Goal: Information Seeking & Learning: Learn about a topic

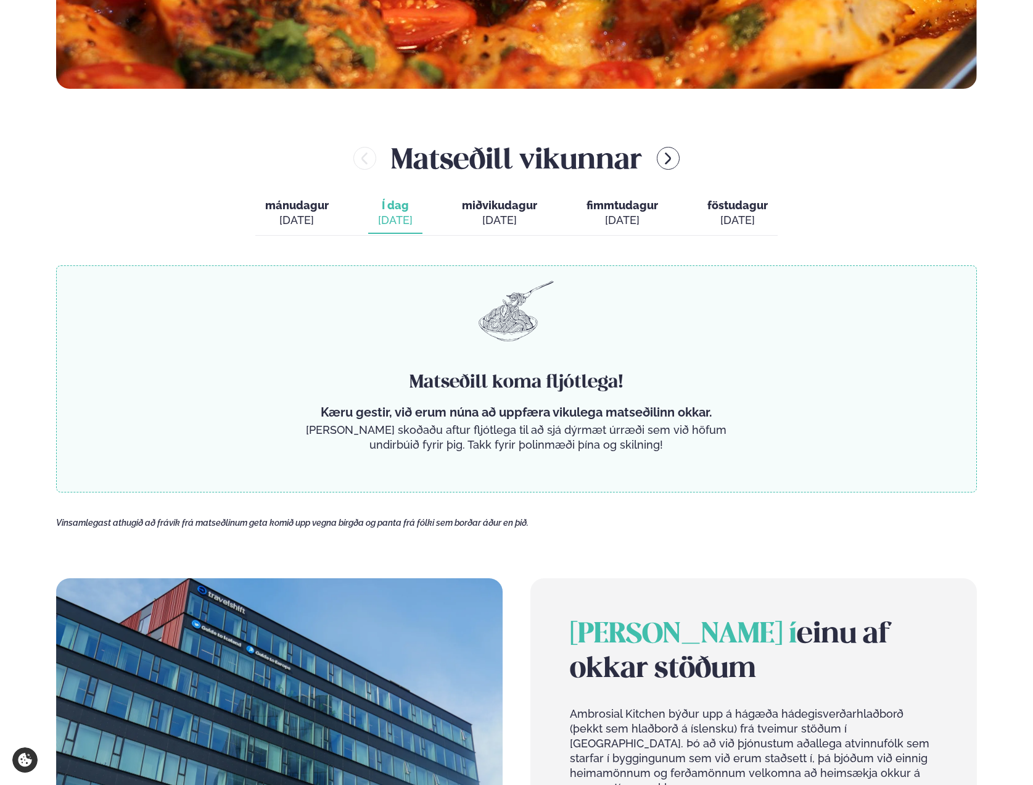
scroll to position [632, 0]
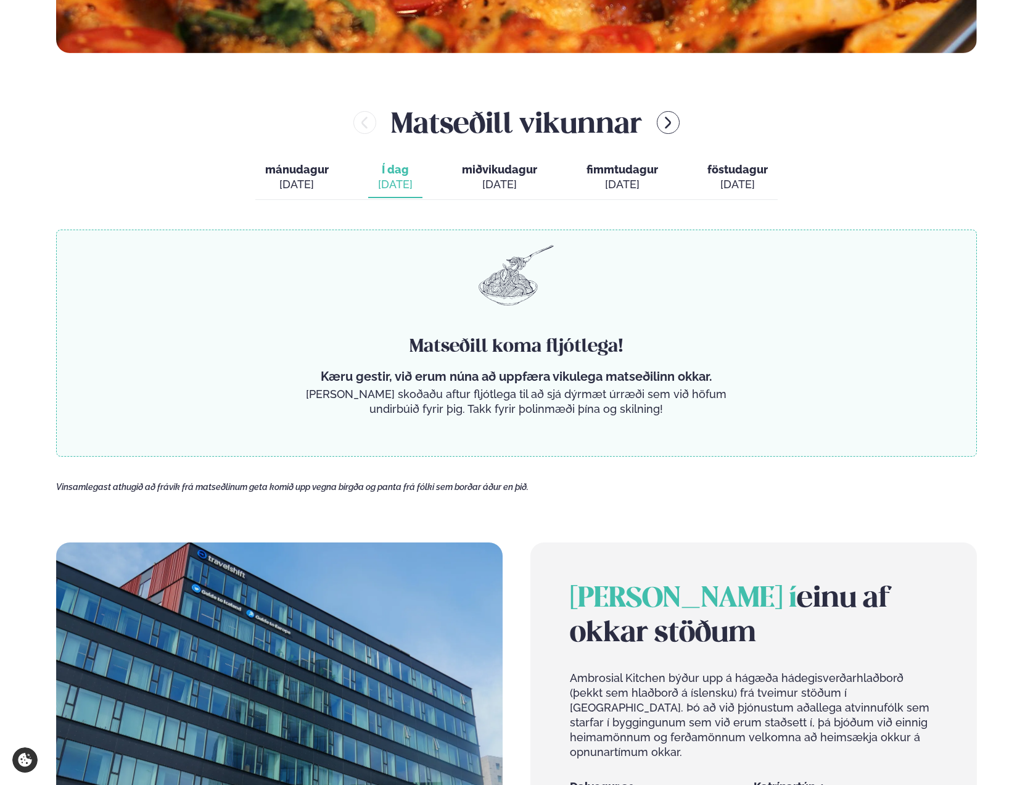
click at [382, 223] on div "Matseðill vikunnar mánudagur mán. sep. 15 Í dag Í d. sep. 16 miðvikudagur mið. …" at bounding box center [516, 279] width 921 height 354
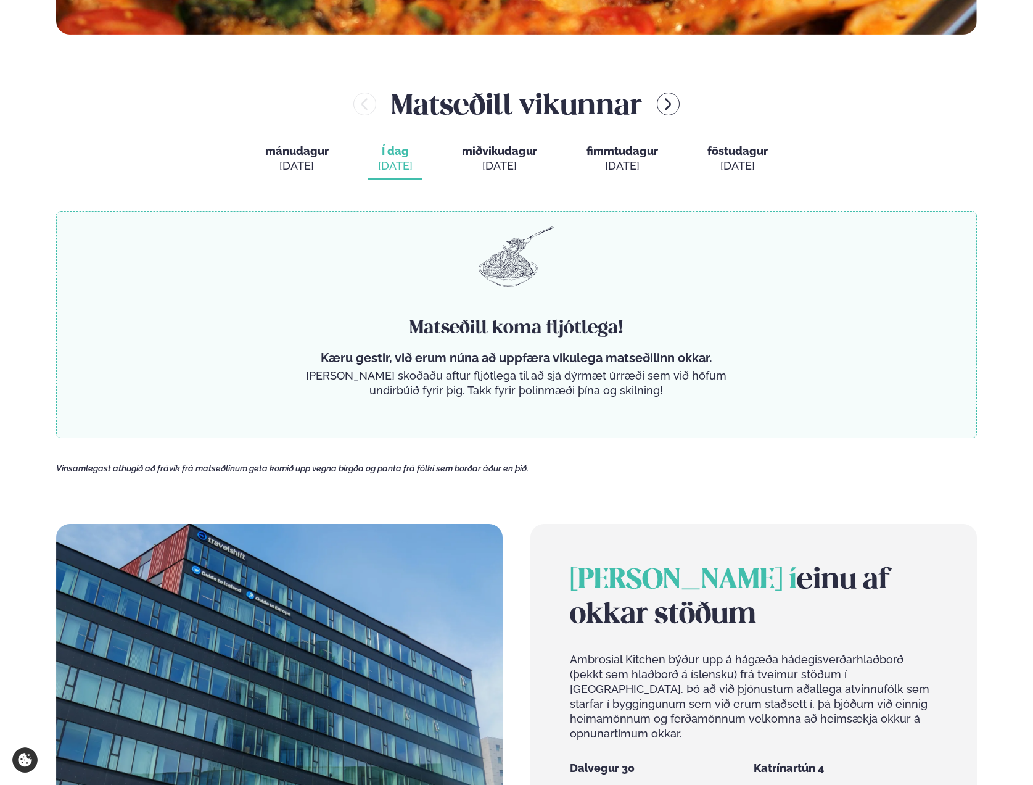
scroll to position [649, 0]
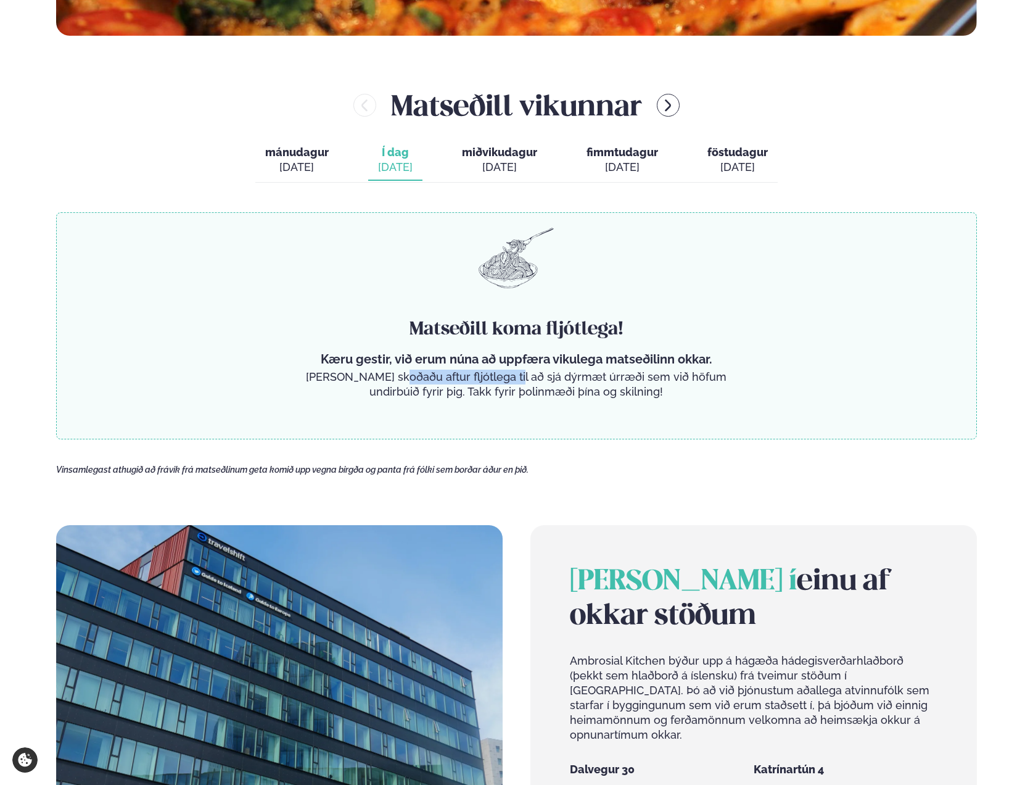
drag, startPoint x: 410, startPoint y: 374, endPoint x: 521, endPoint y: 374, distance: 111.6
click at [521, 374] on p "[PERSON_NAME] skoðaðu aftur fljótlega til að sjá dýrmæt úrræði sem við höfum un…" at bounding box center [516, 384] width 431 height 30
click at [552, 402] on div "Matseðill koma fljótlega! Kæru gestir, við erum núna að uppfæra vikulega matseð…" at bounding box center [516, 325] width 921 height 227
click at [510, 389] on p "[PERSON_NAME] skoðaðu aftur fljótlega til að sjá dýrmæt úrræði sem við höfum un…" at bounding box center [516, 384] width 431 height 30
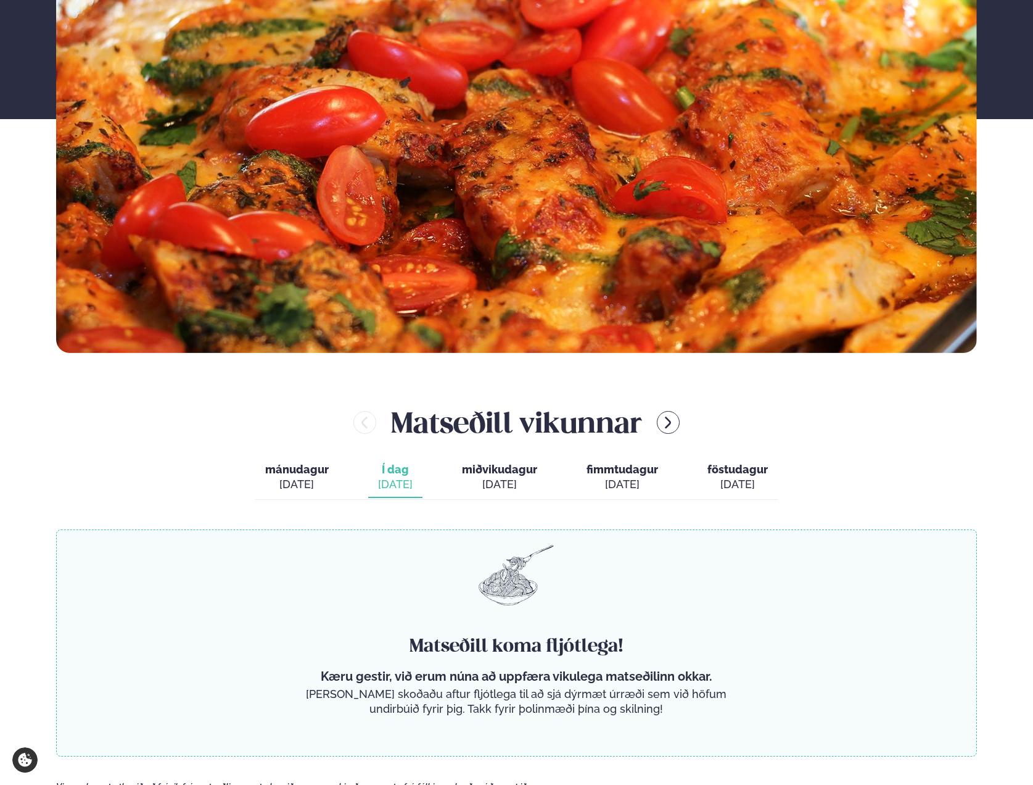
scroll to position [334, 0]
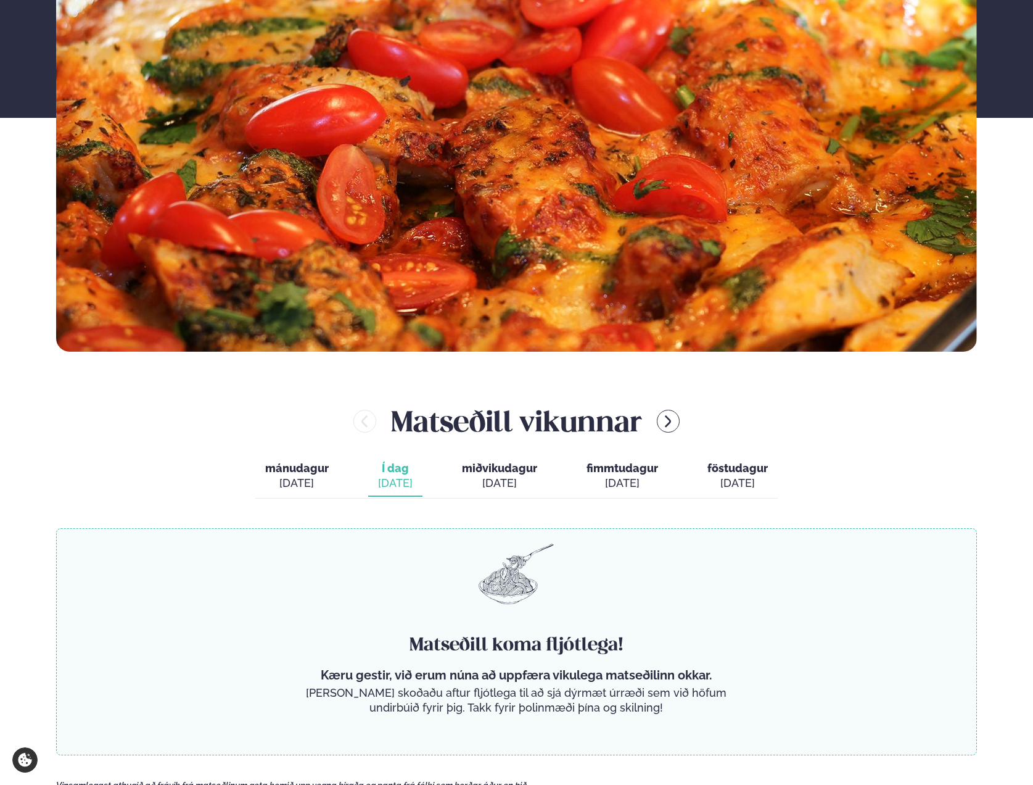
click at [566, 197] on img at bounding box center [516, 125] width 921 height 451
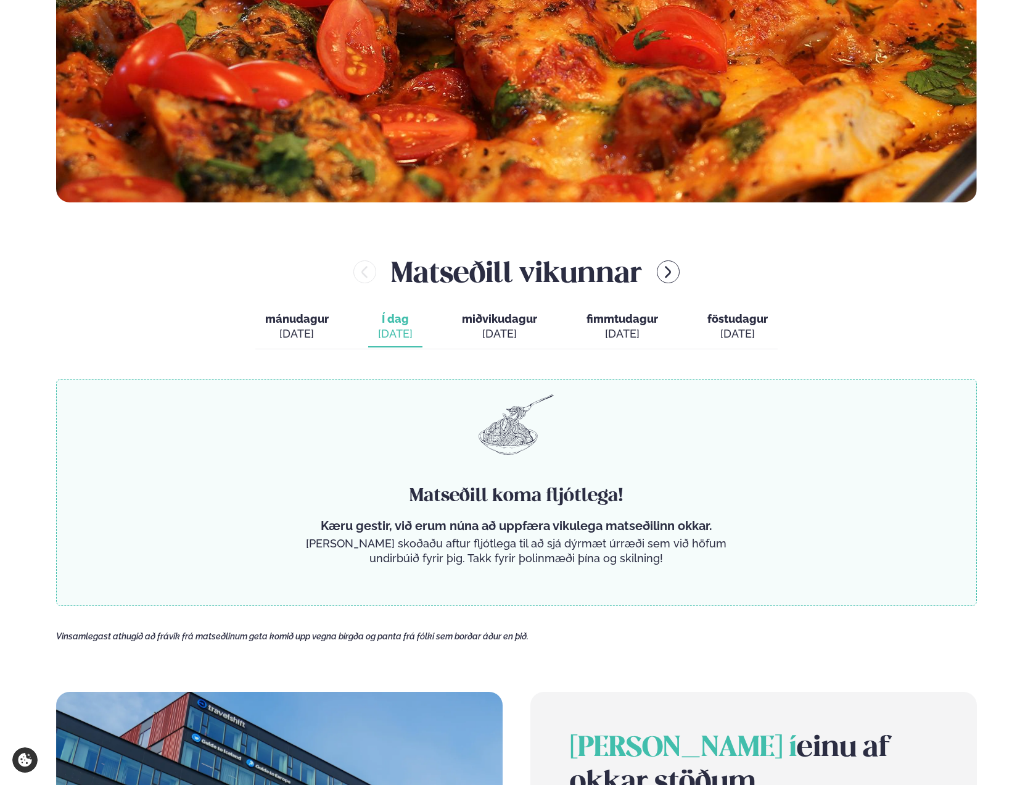
scroll to position [519, 0]
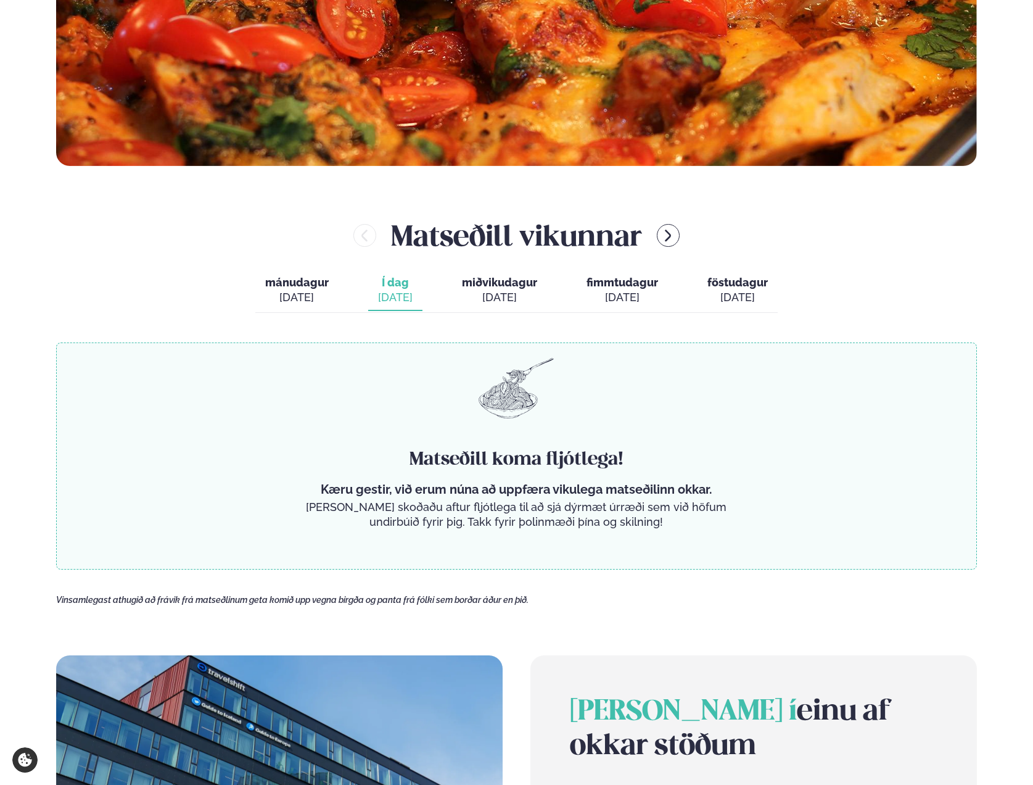
click at [519, 292] on div "[DATE]" at bounding box center [499, 297] width 75 height 15
click at [600, 287] on span "fimmtudagur" at bounding box center [623, 282] width 72 height 13
click at [669, 242] on icon "menu-btn-right" at bounding box center [668, 235] width 15 height 15
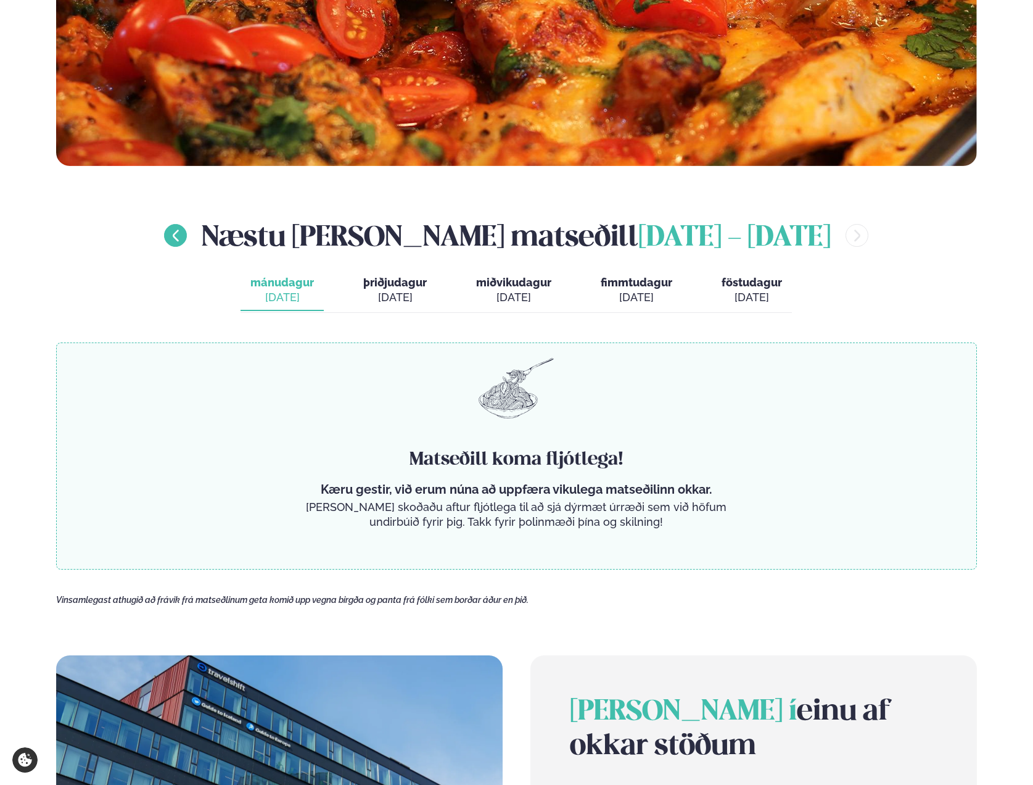
click at [183, 234] on icon "menu-btn-left" at bounding box center [175, 235] width 15 height 15
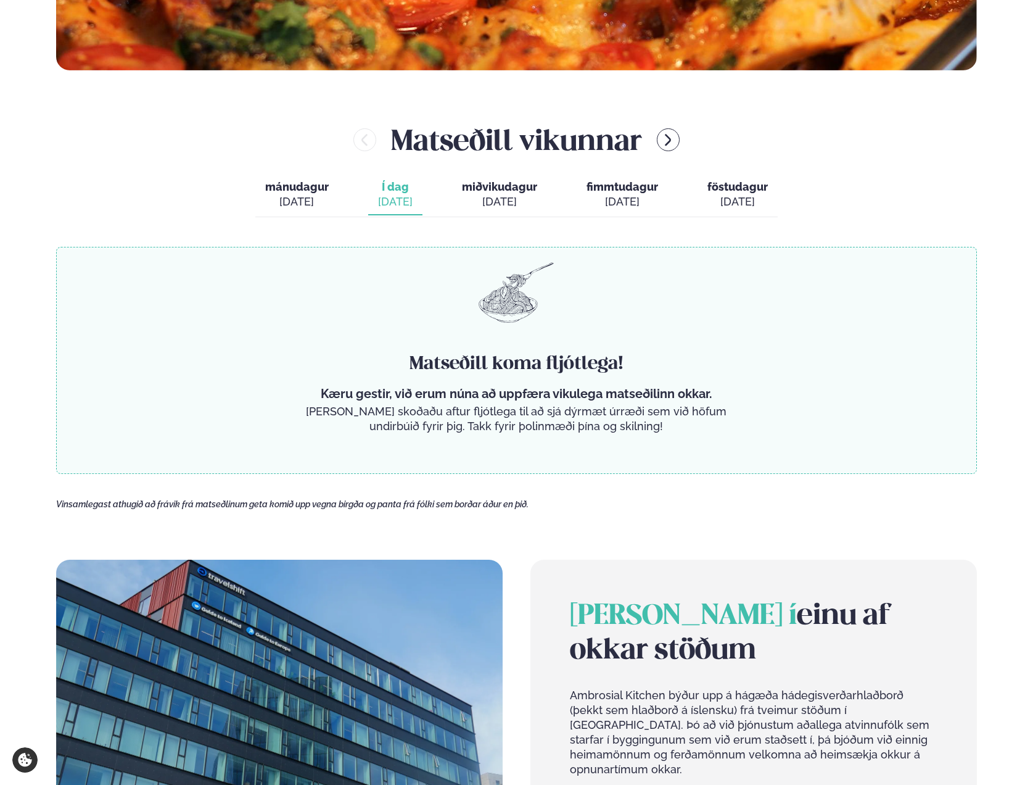
scroll to position [0, 0]
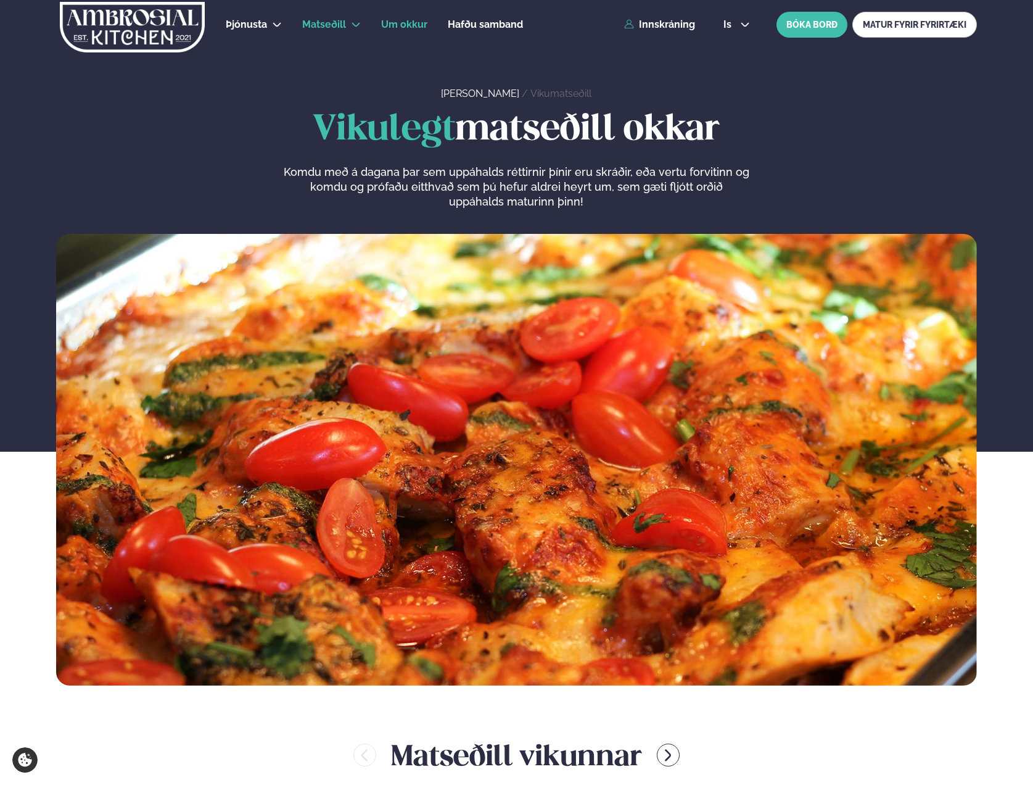
click at [414, 21] on span "Um okkur" at bounding box center [404, 25] width 46 height 12
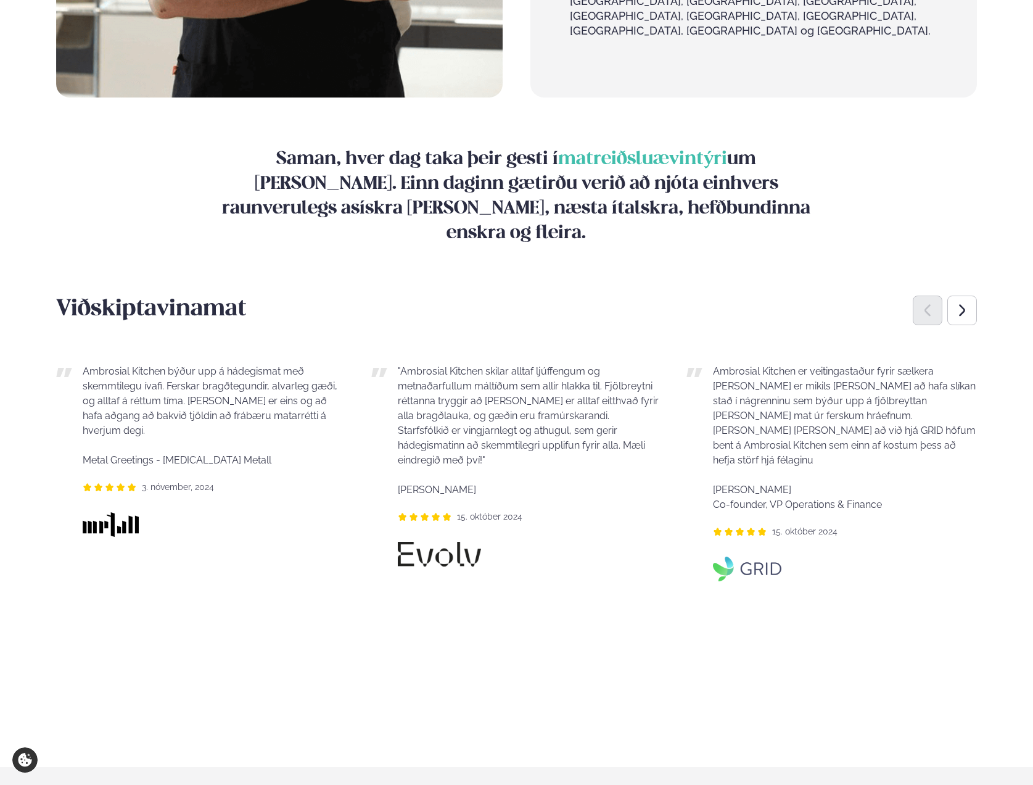
scroll to position [1602, 0]
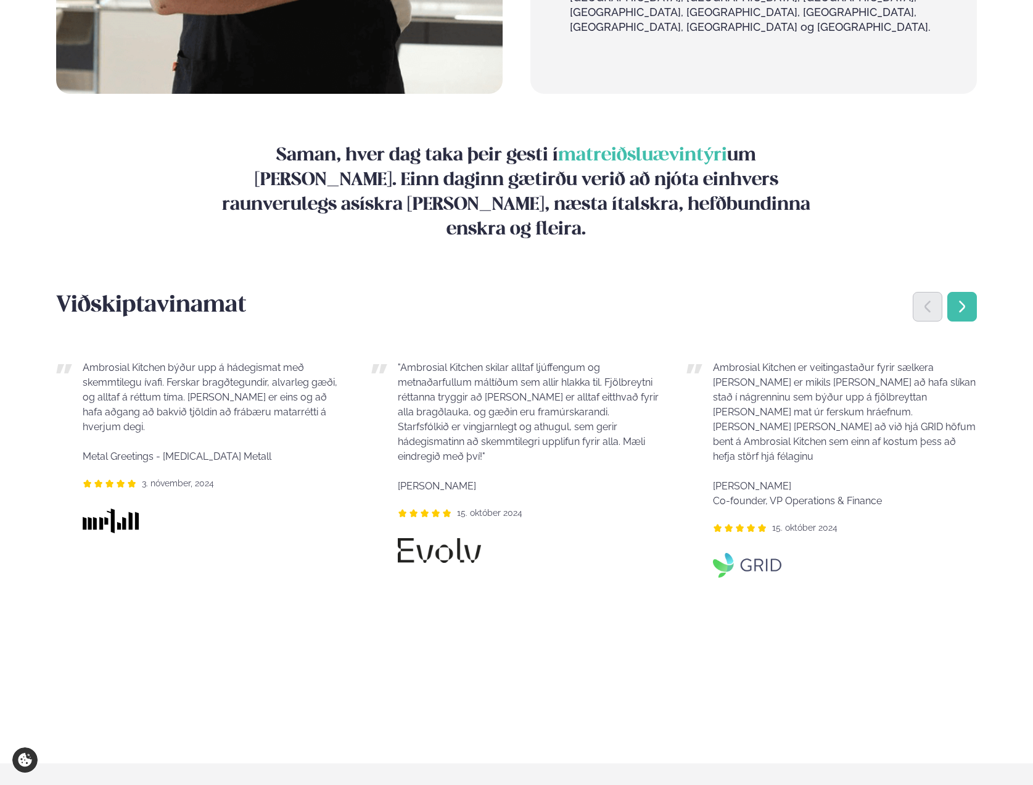
click at [957, 299] on icon "Next slide" at bounding box center [962, 306] width 15 height 15
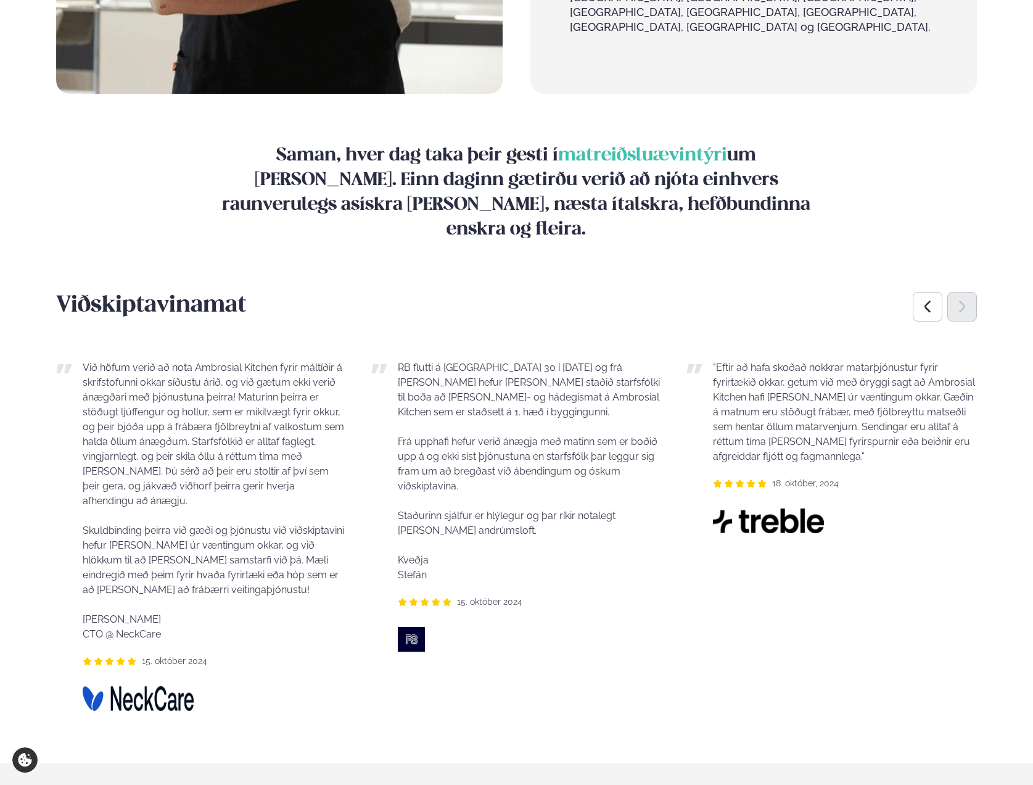
click at [957, 299] on icon "Next slide" at bounding box center [962, 306] width 15 height 15
click at [931, 299] on icon "Previous slide" at bounding box center [927, 306] width 15 height 15
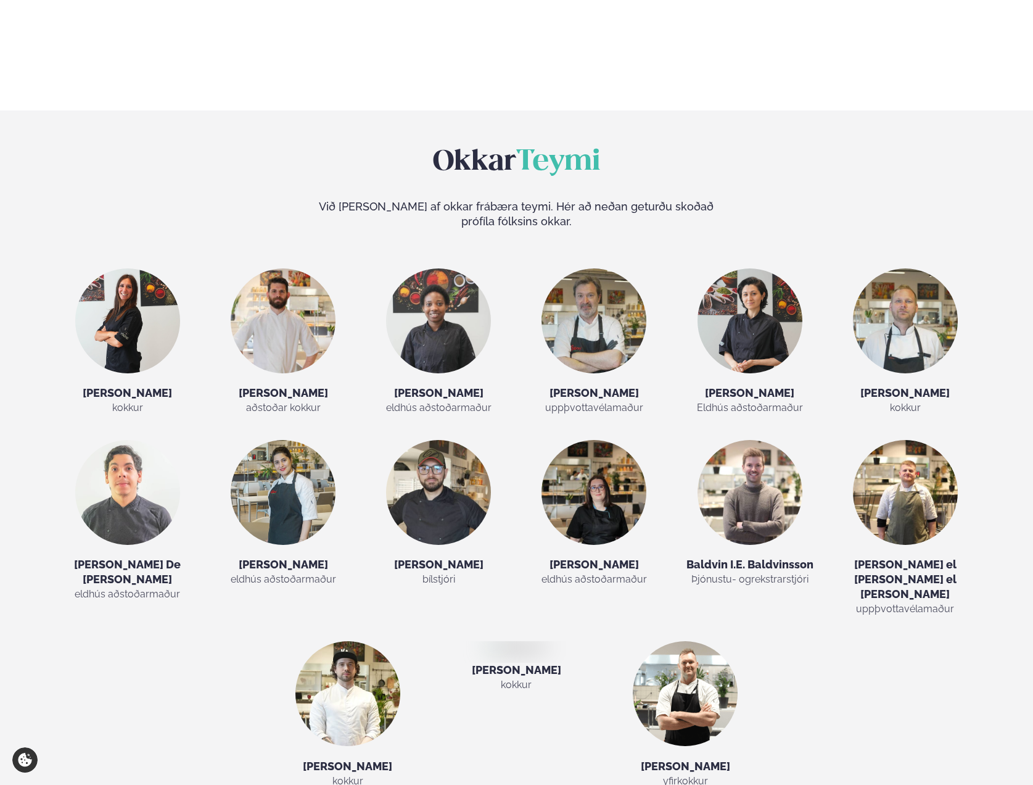
scroll to position [2246, 0]
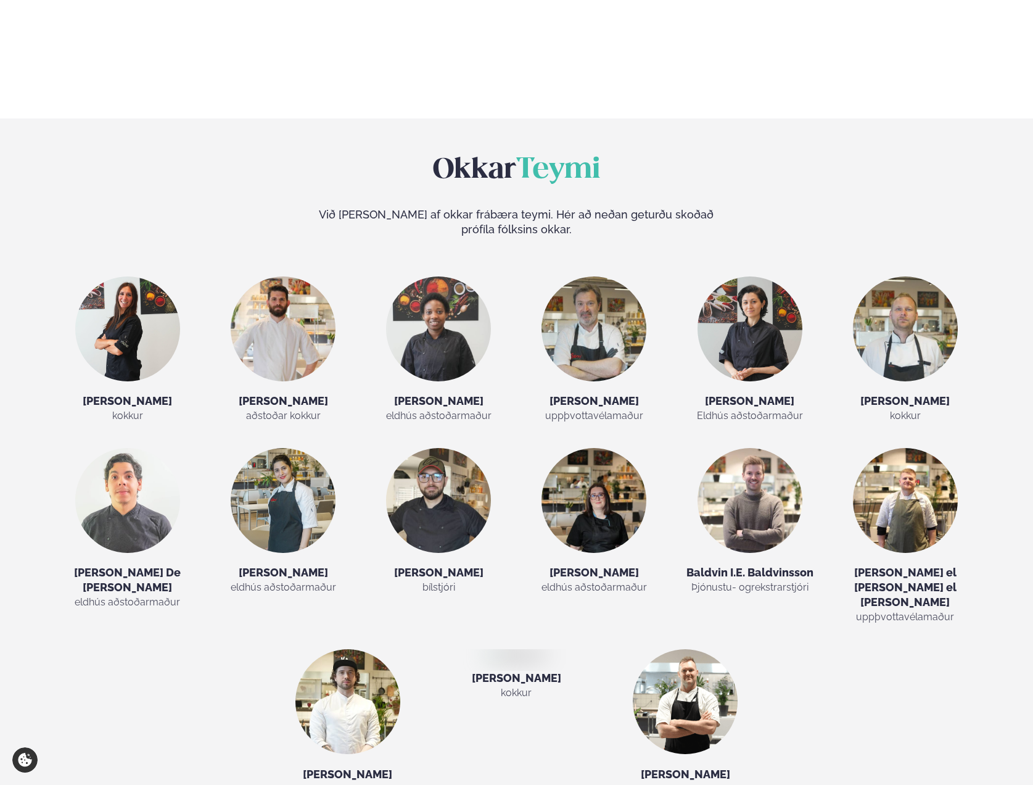
click at [795, 153] on div "Okkar Teymi Við erum stolt af okkar frábæra teymi. Hér að neðan geturðu skoðað …" at bounding box center [516, 474] width 995 height 643
click at [789, 153] on div "Okkar Teymi Við erum stolt af okkar frábæra teymi. Hér að neðan geturðu skoðað …" at bounding box center [516, 474] width 995 height 643
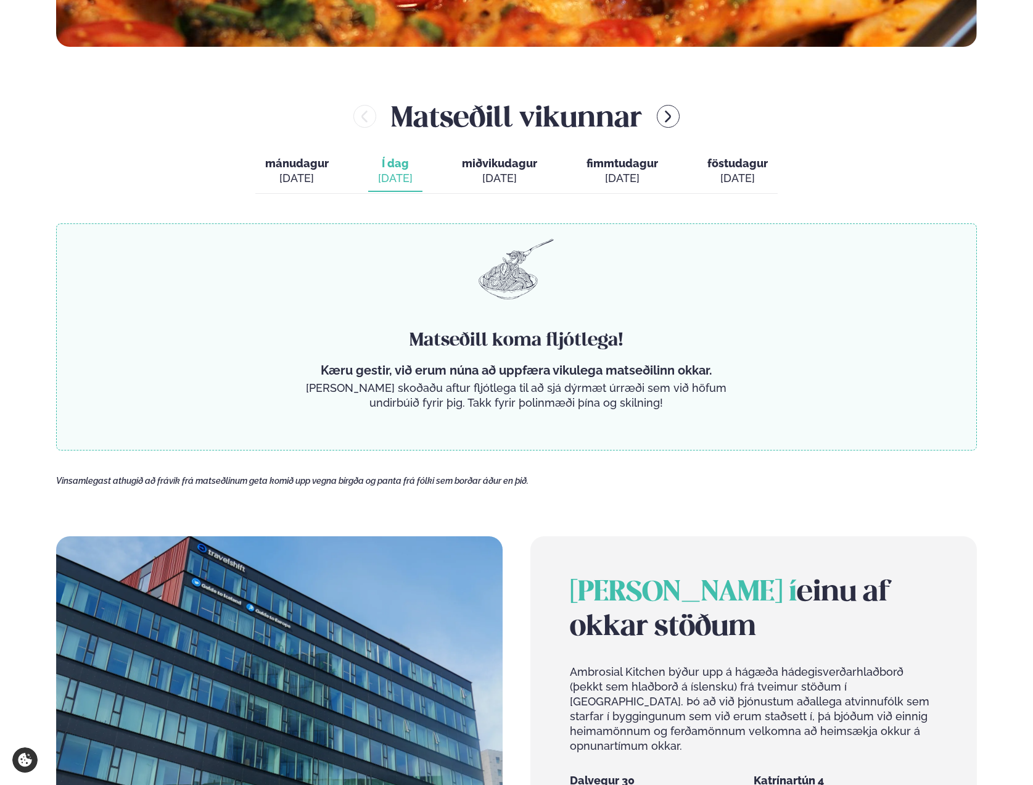
scroll to position [639, 0]
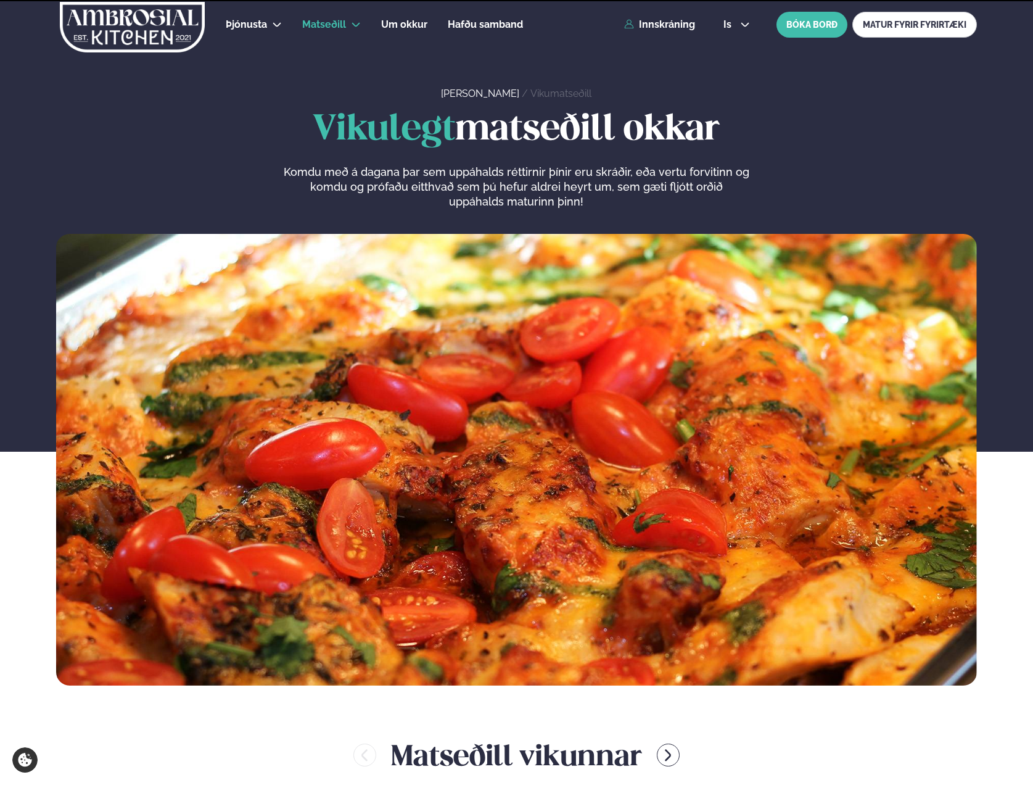
scroll to position [820, 0]
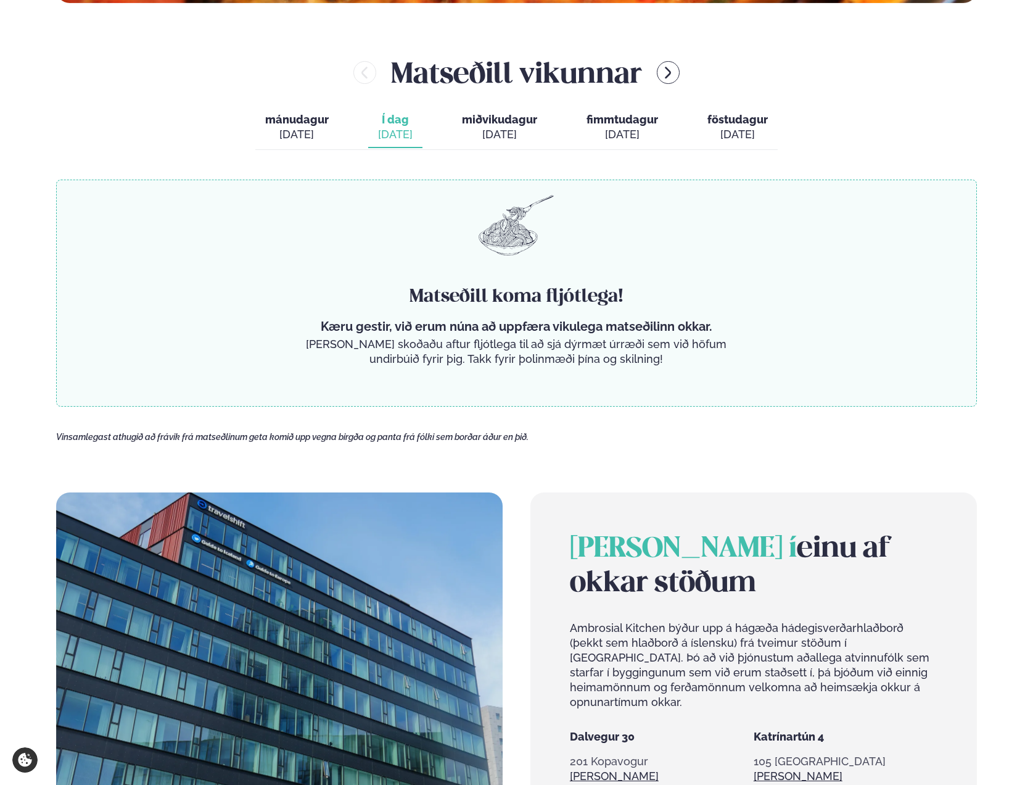
scroll to position [681, 0]
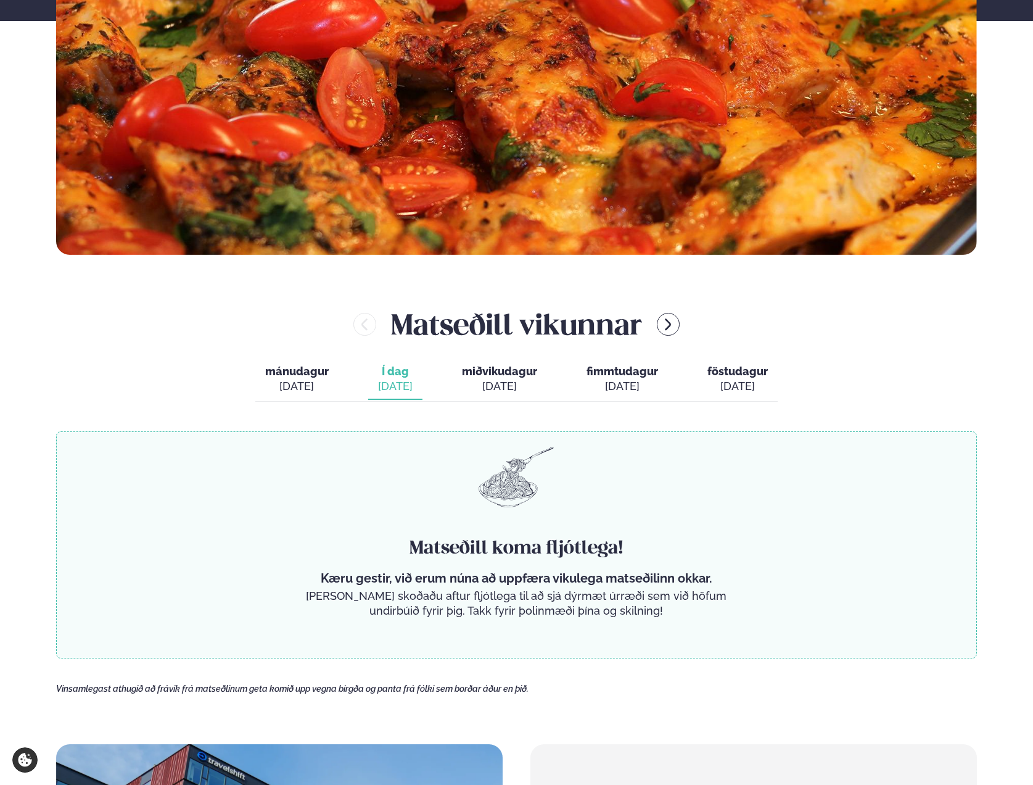
scroll to position [439, 0]
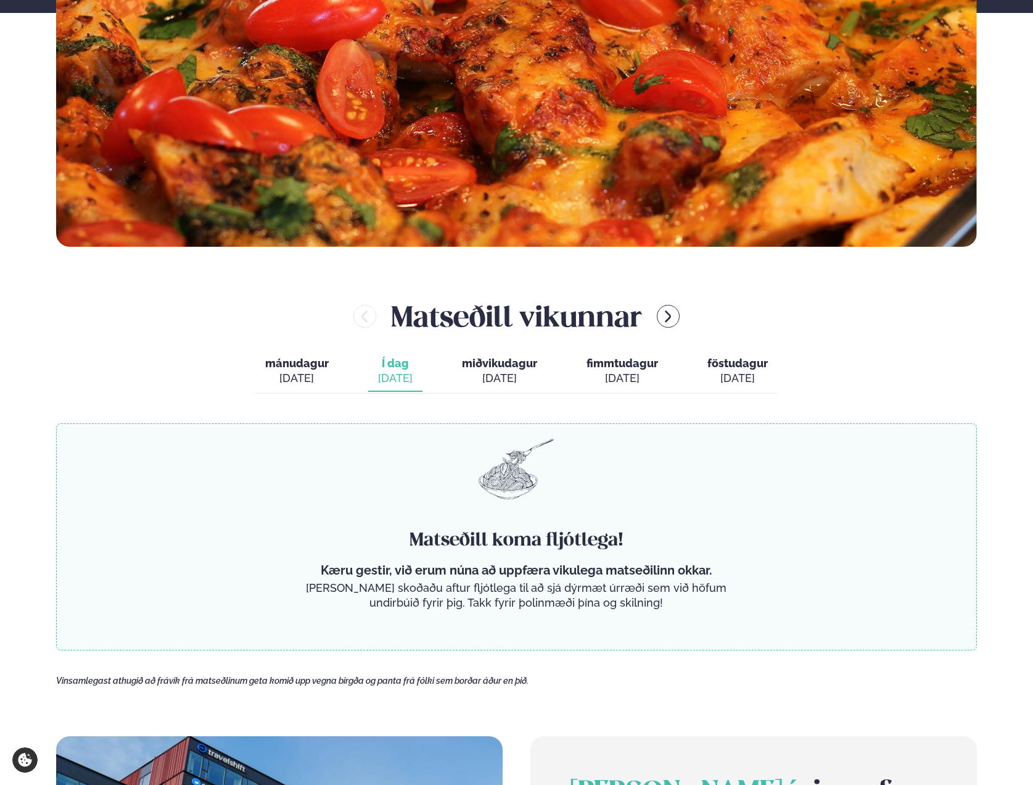
click at [568, 459] on div "Matseðill koma fljótlega! Kæru gestir, við erum núna að uppfæra vikulega matseð…" at bounding box center [516, 536] width 921 height 227
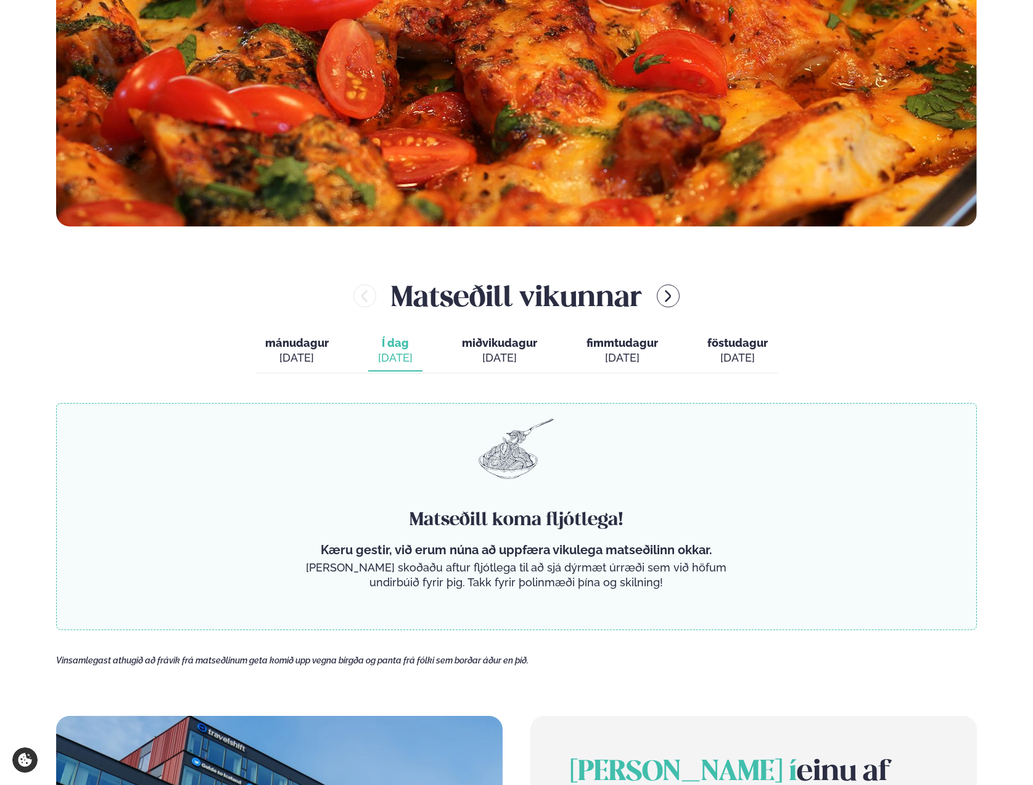
scroll to position [460, 0]
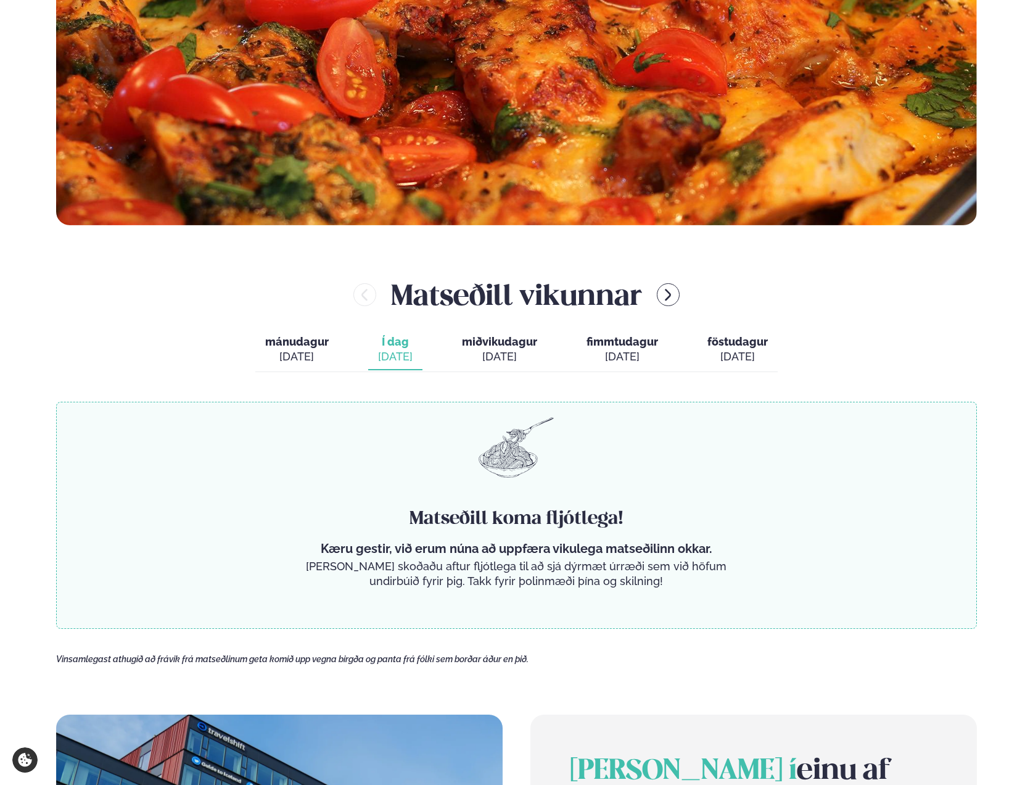
click at [577, 460] on div "Matseðill koma fljótlega! Kæru gestir, við erum núna að uppfæra vikulega matseð…" at bounding box center [516, 515] width 921 height 227
